Goal: Information Seeking & Learning: Learn about a topic

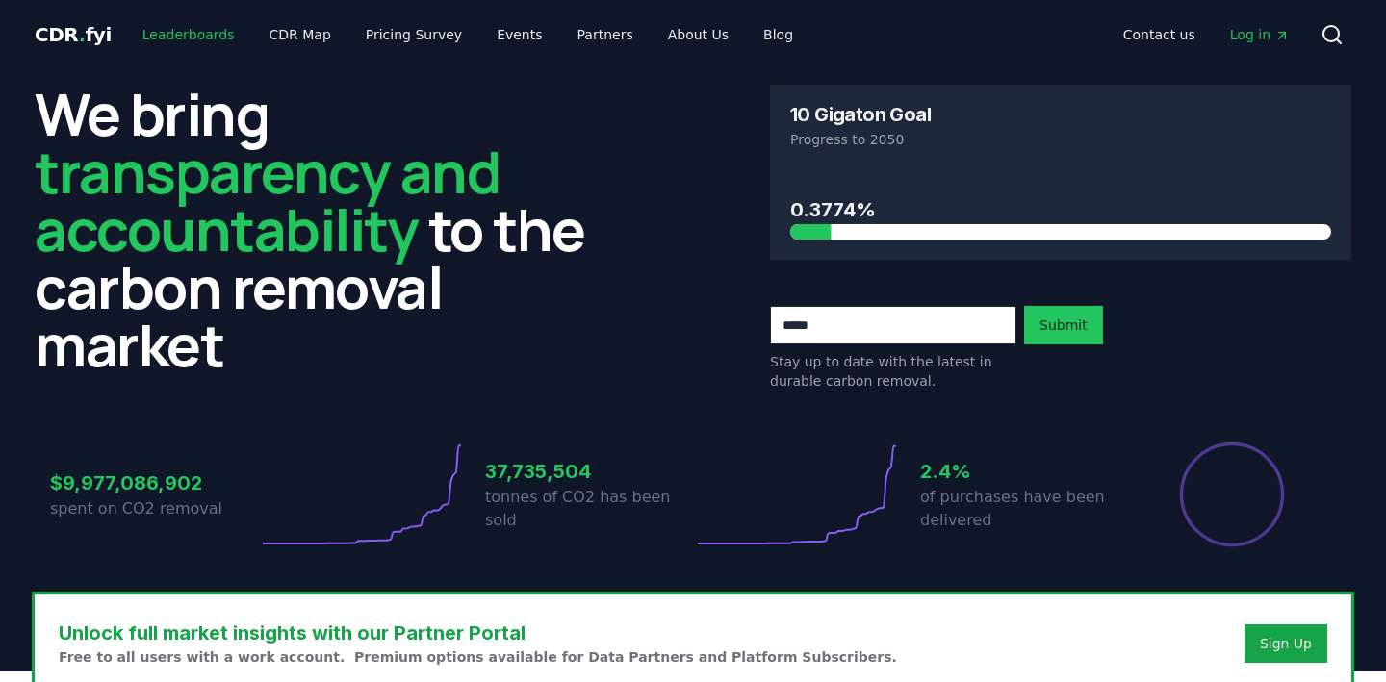
click at [159, 35] on link "Leaderboards" at bounding box center [188, 34] width 123 height 35
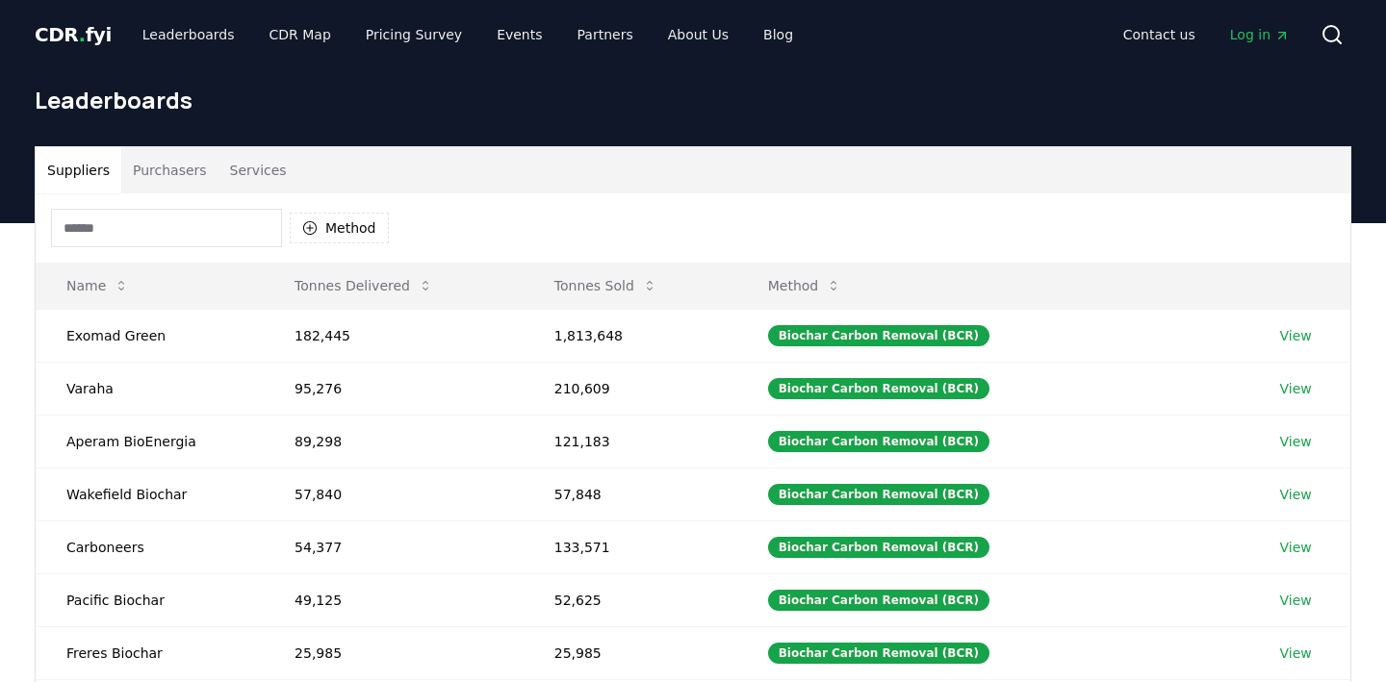
click at [157, 222] on input at bounding box center [166, 228] width 231 height 38
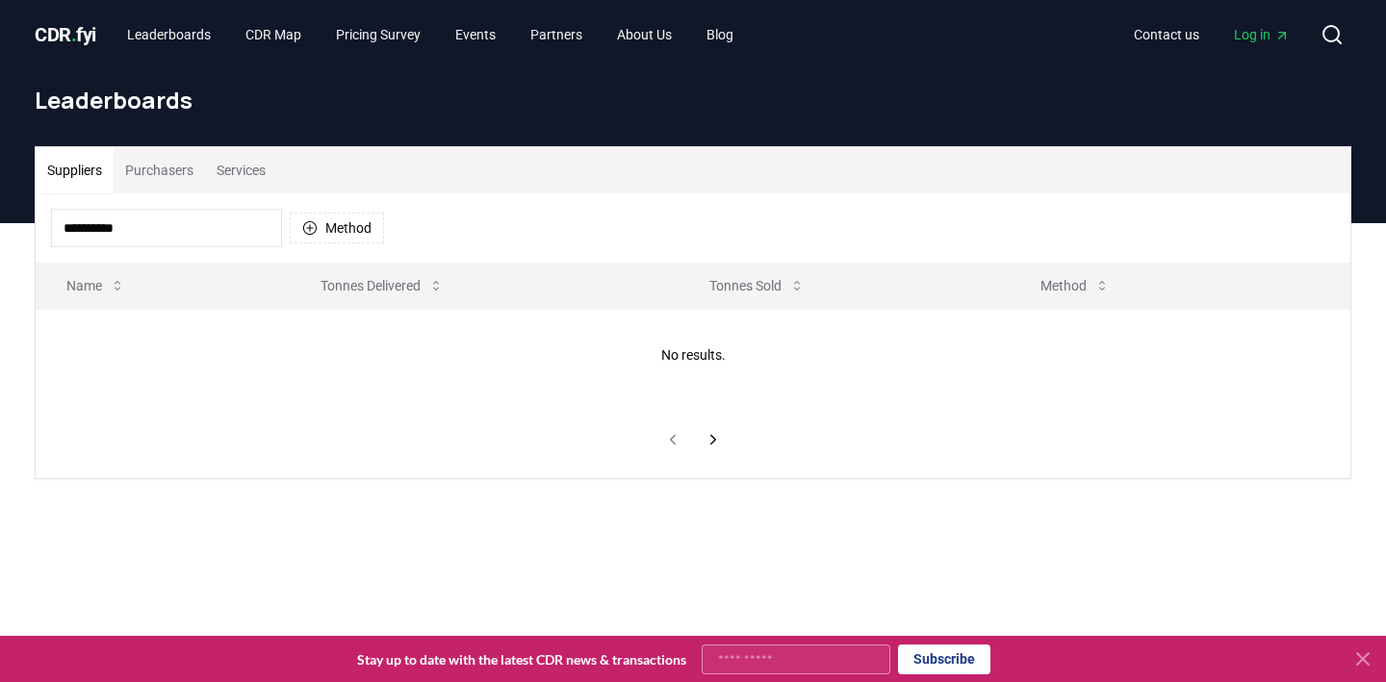
type input "*********"
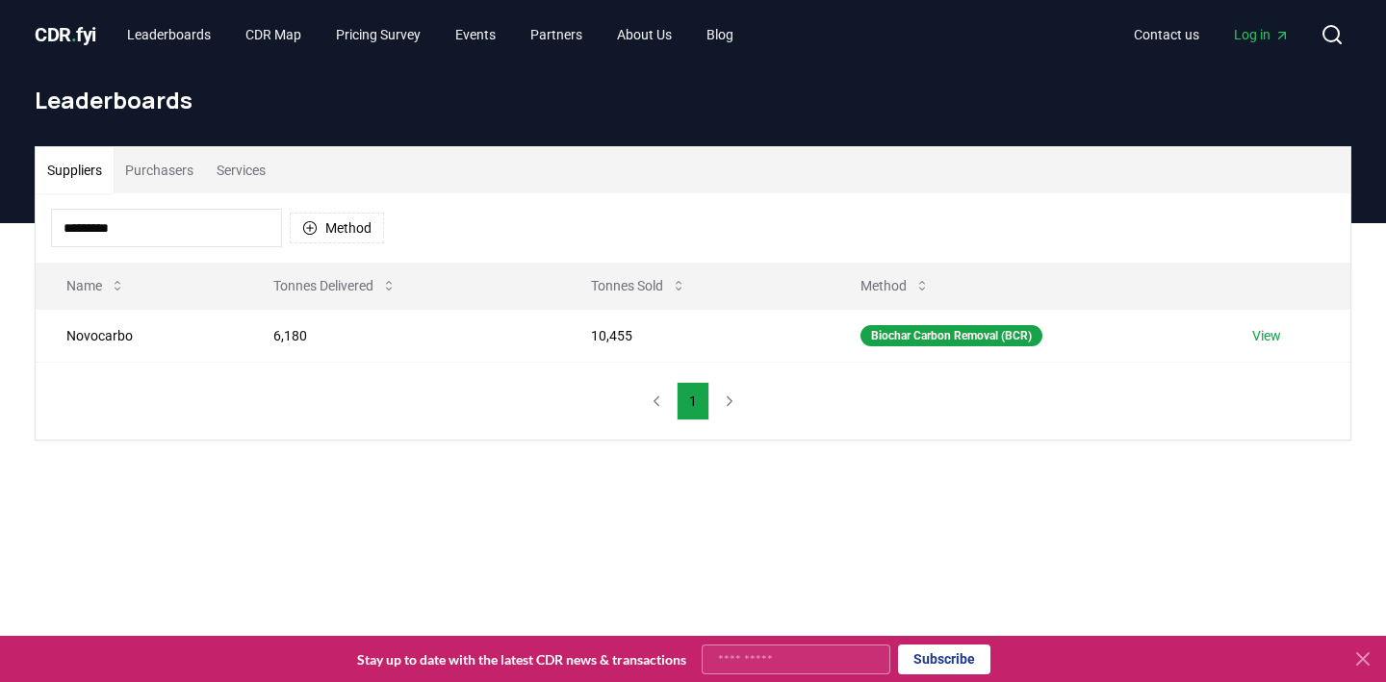
click at [167, 214] on input "*********" at bounding box center [166, 228] width 231 height 38
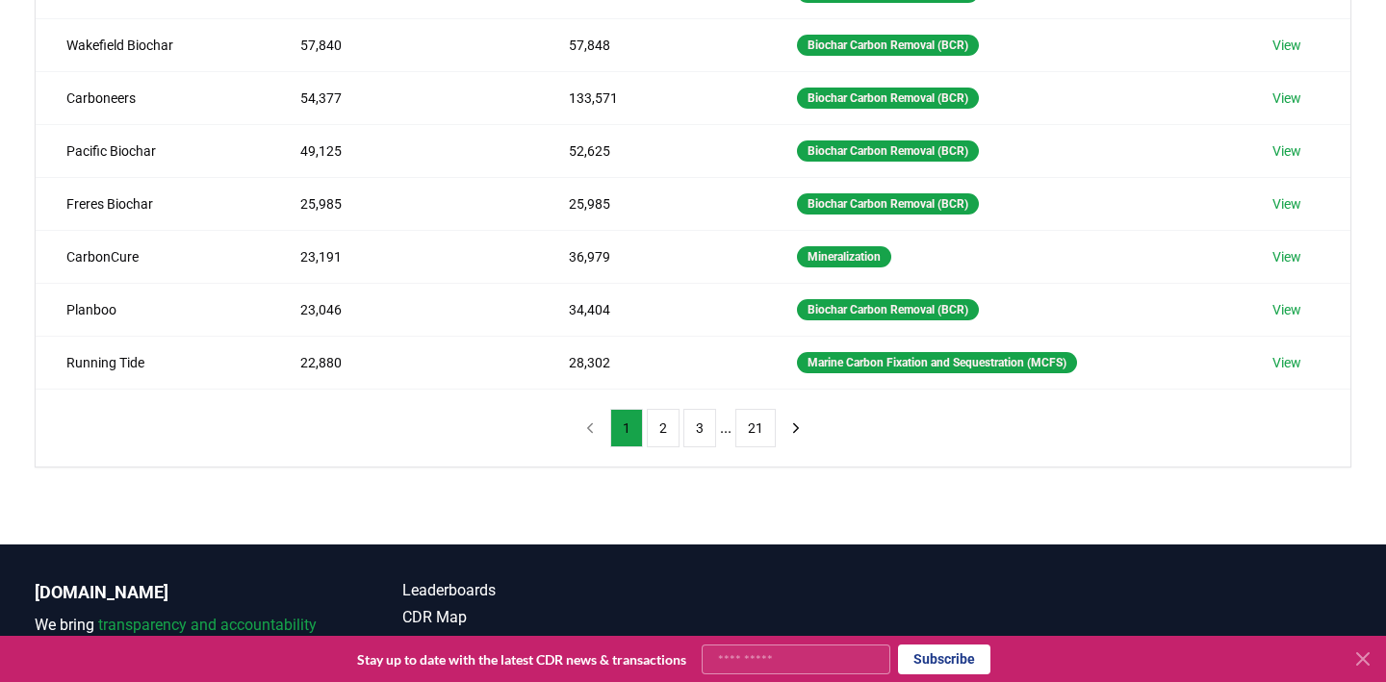
scroll to position [465, 0]
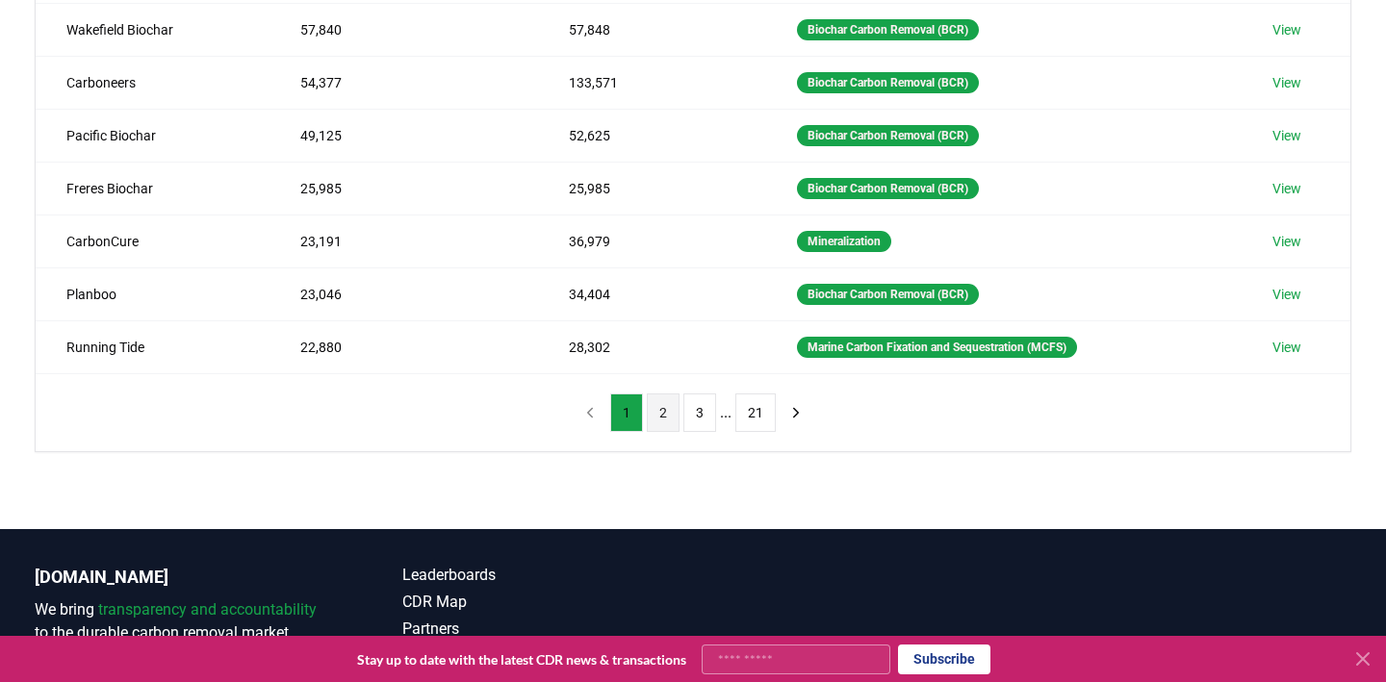
click at [662, 407] on button "2" at bounding box center [663, 413] width 33 height 38
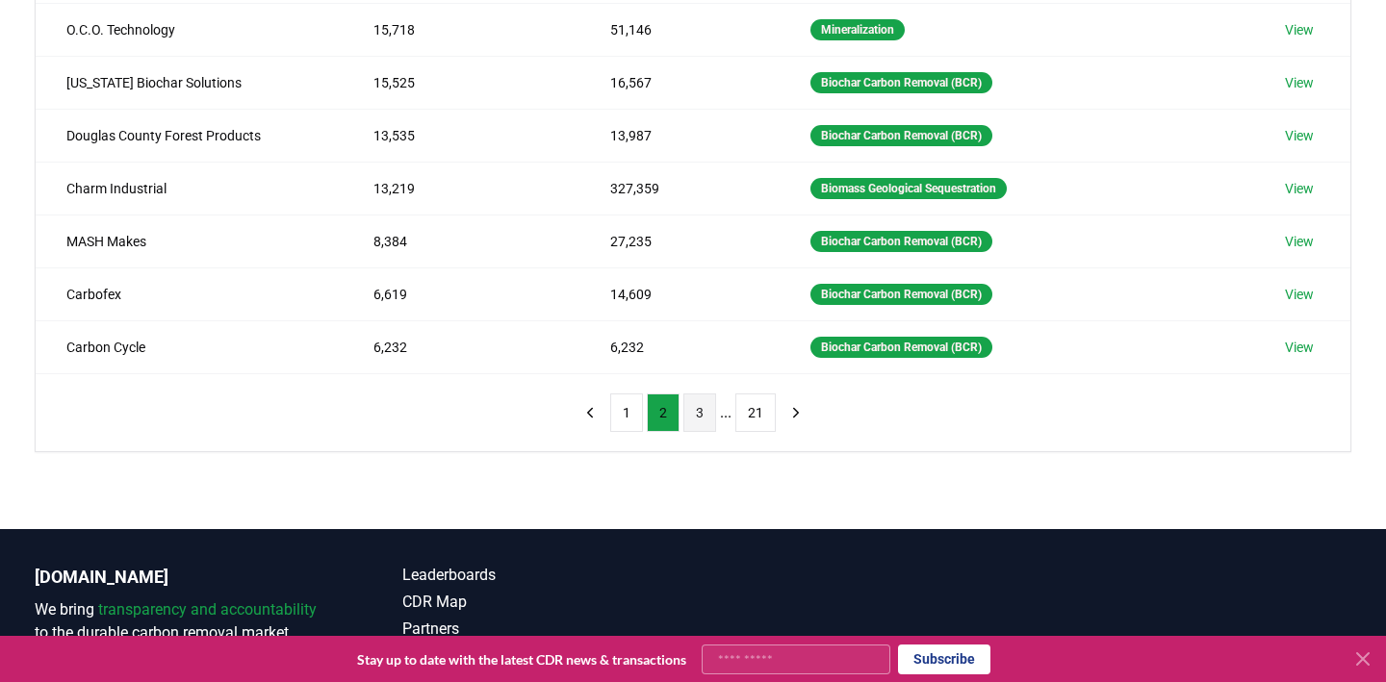
click at [698, 412] on button "3" at bounding box center [699, 413] width 33 height 38
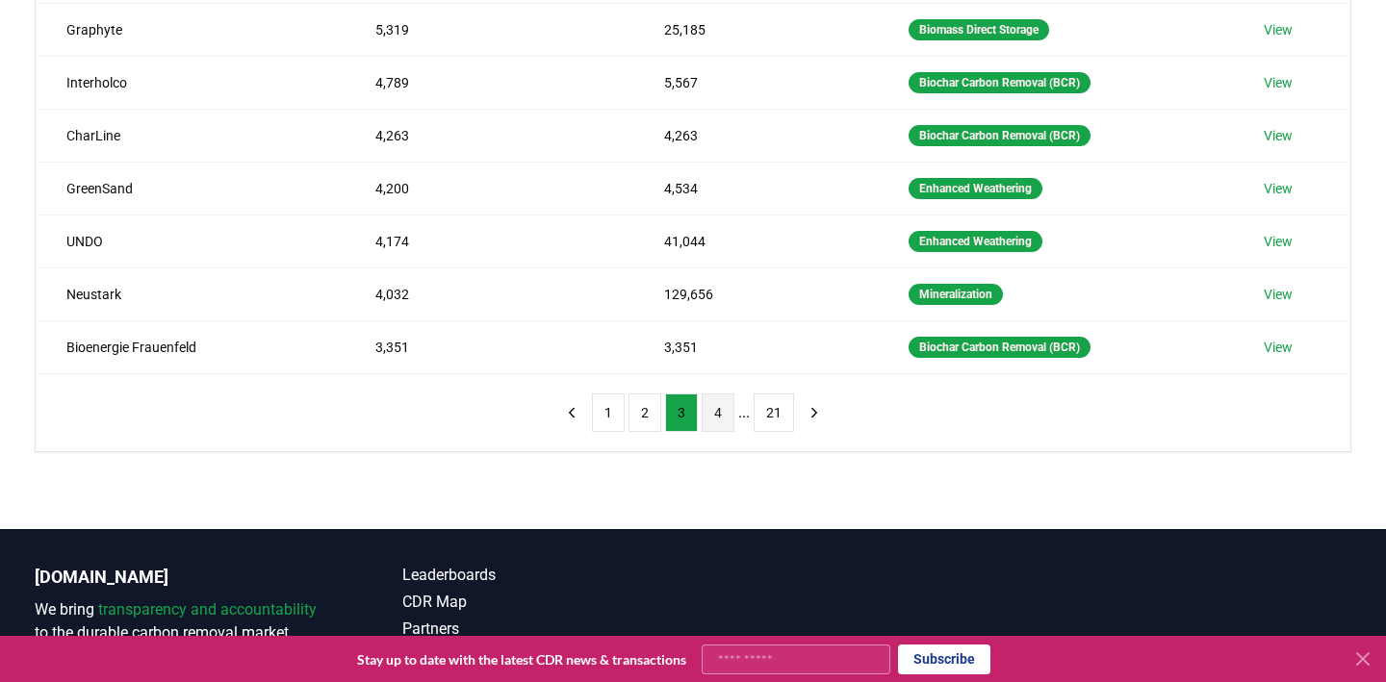
click at [721, 419] on button "4" at bounding box center [718, 413] width 33 height 38
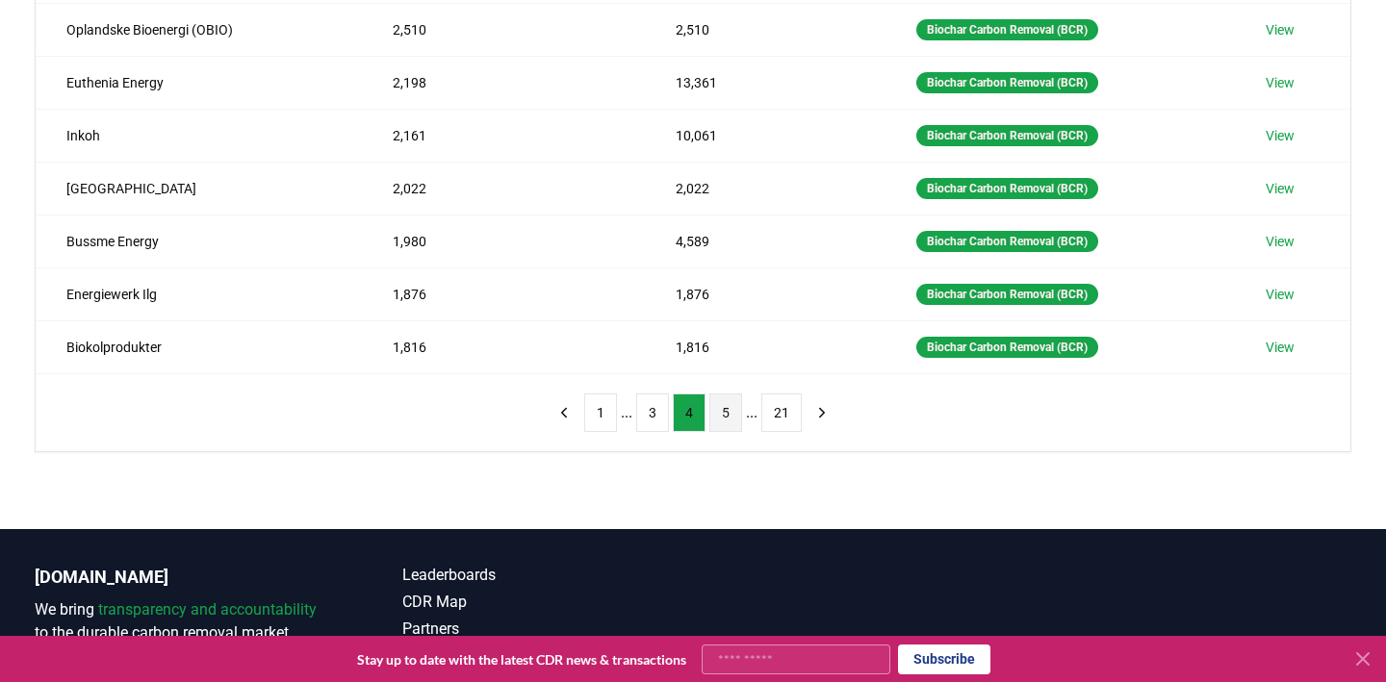
click at [724, 410] on button "5" at bounding box center [725, 413] width 33 height 38
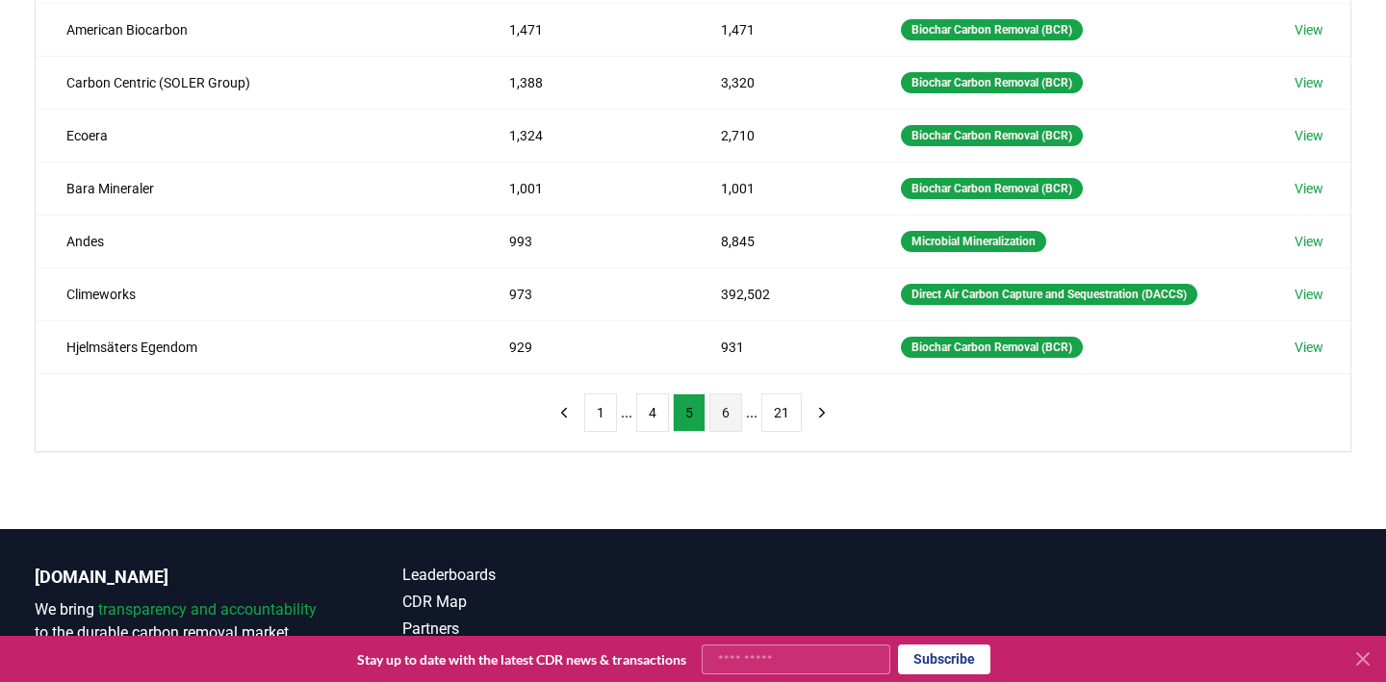
click at [728, 413] on button "6" at bounding box center [725, 413] width 33 height 38
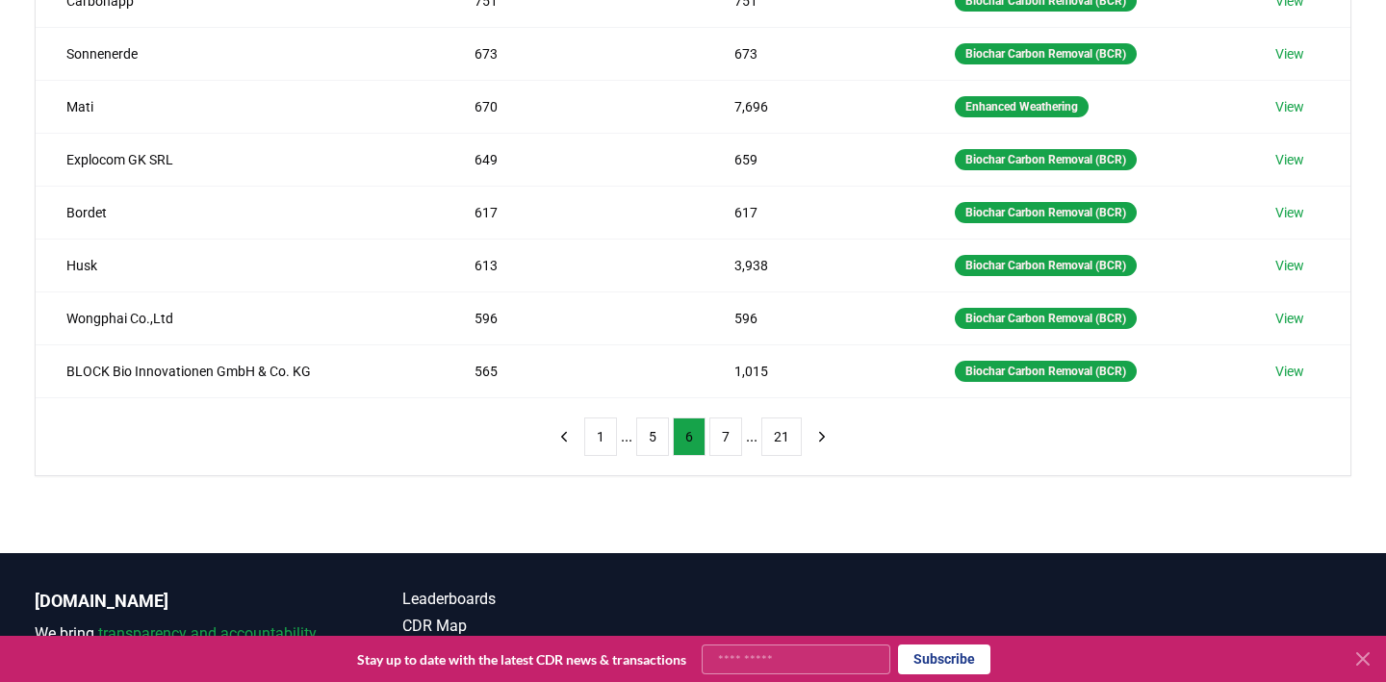
scroll to position [592, 0]
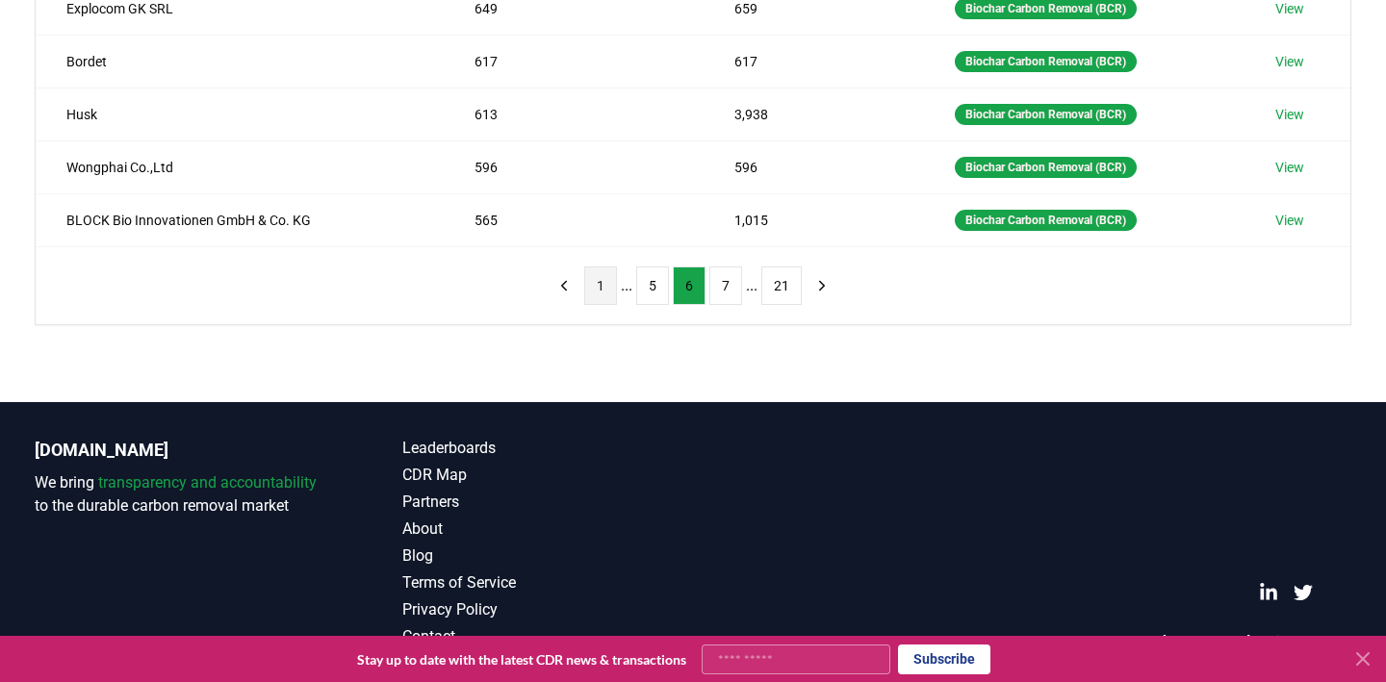
click at [599, 277] on button "1" at bounding box center [600, 286] width 33 height 38
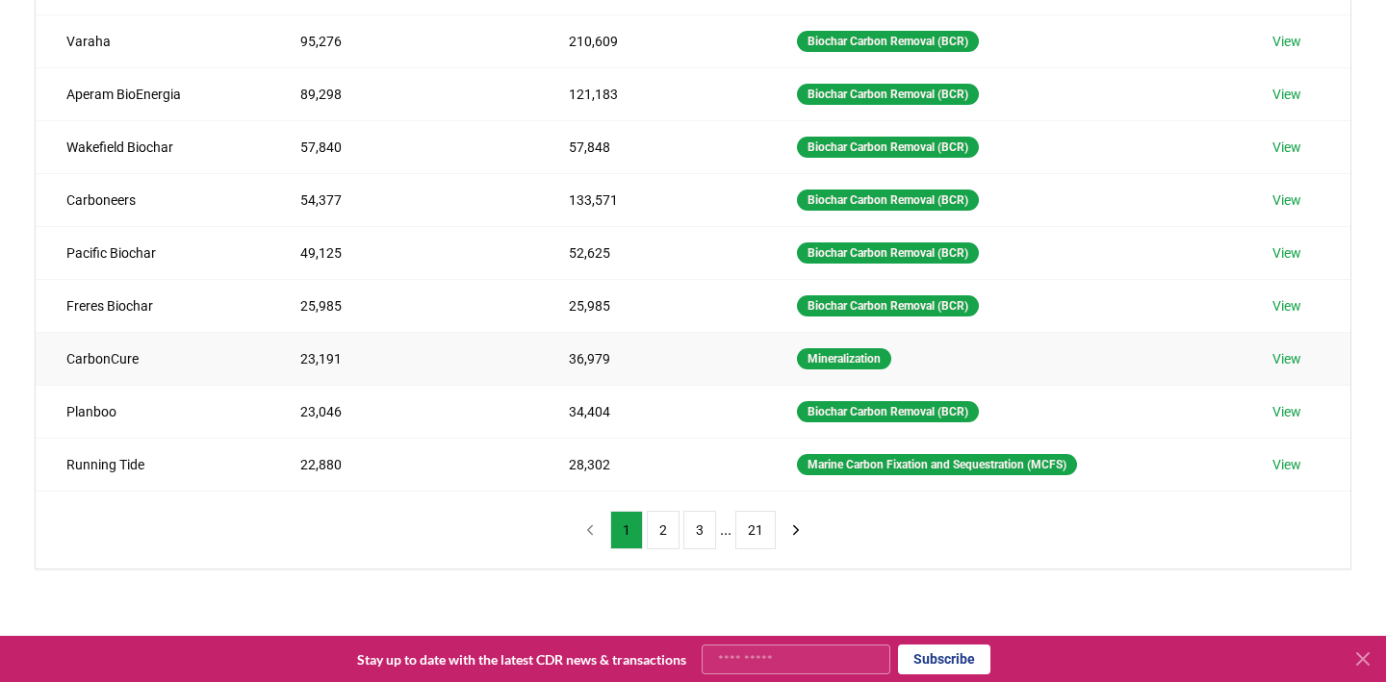
scroll to position [342, 0]
